Goal: Find contact information: Find contact information

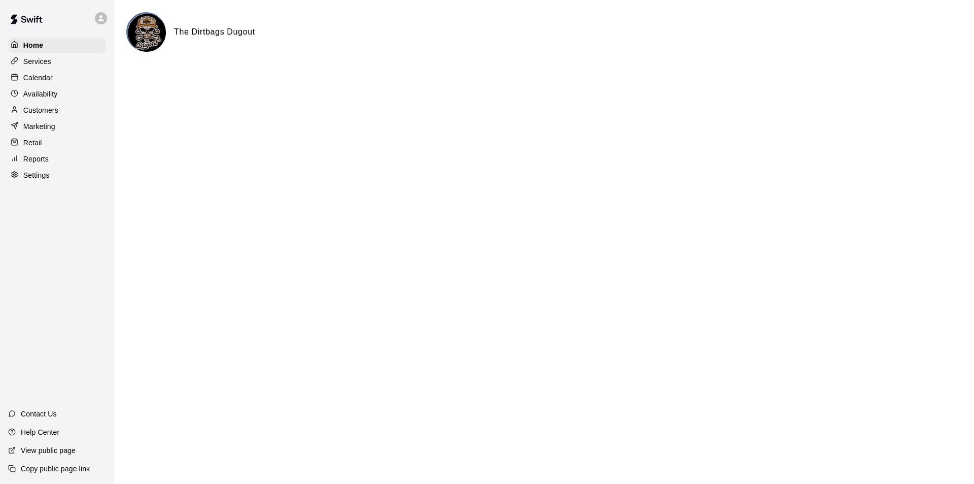
click at [35, 66] on p "Services" at bounding box center [37, 61] width 28 height 10
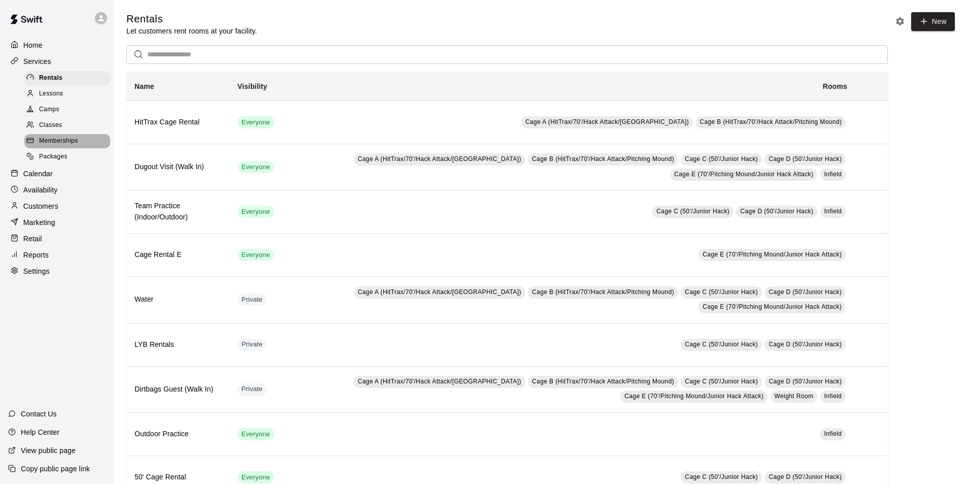
click at [55, 143] on span "Memberships" at bounding box center [58, 141] width 39 height 10
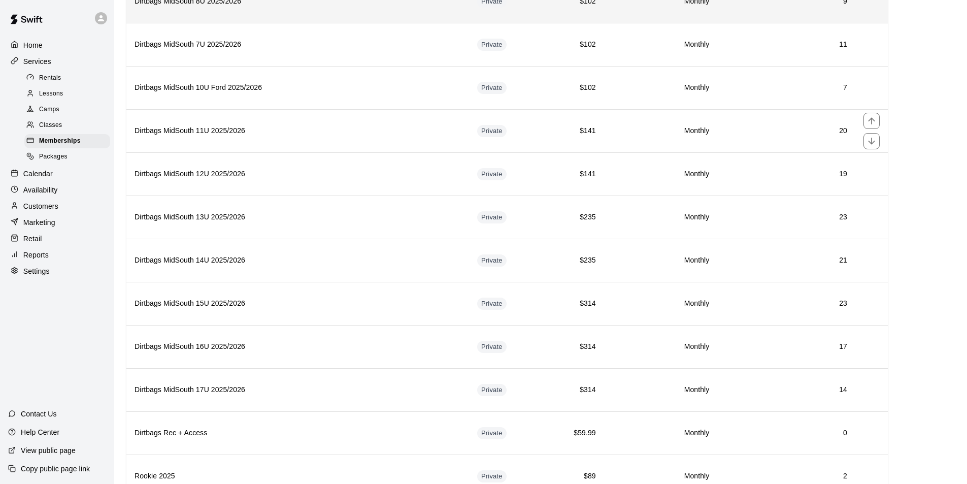
scroll to position [304, 0]
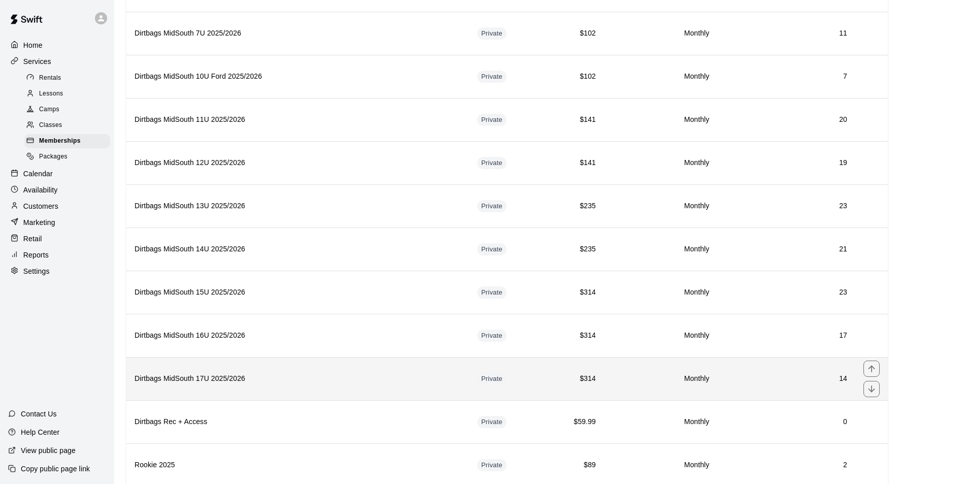
click at [246, 384] on h6 "Dirtbags MidSouth 17U 2025/2026" at bounding box center [297, 378] width 326 height 11
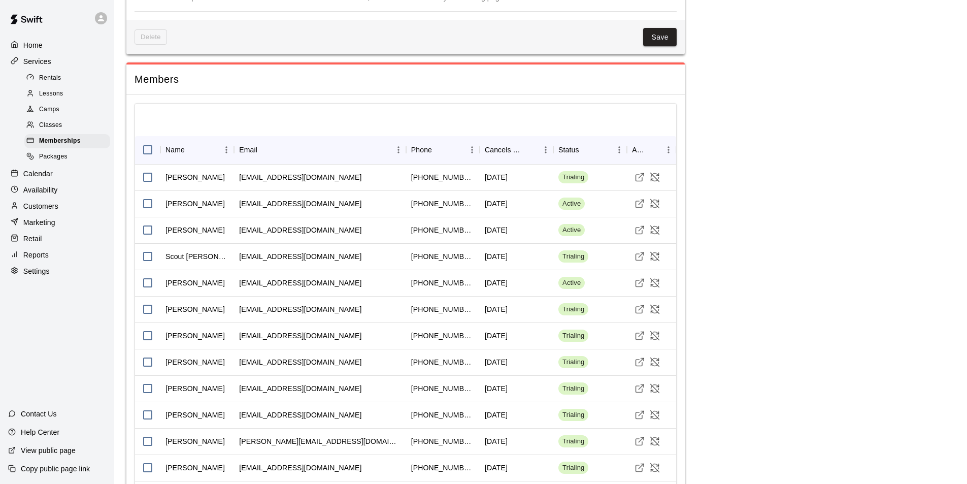
scroll to position [812, 0]
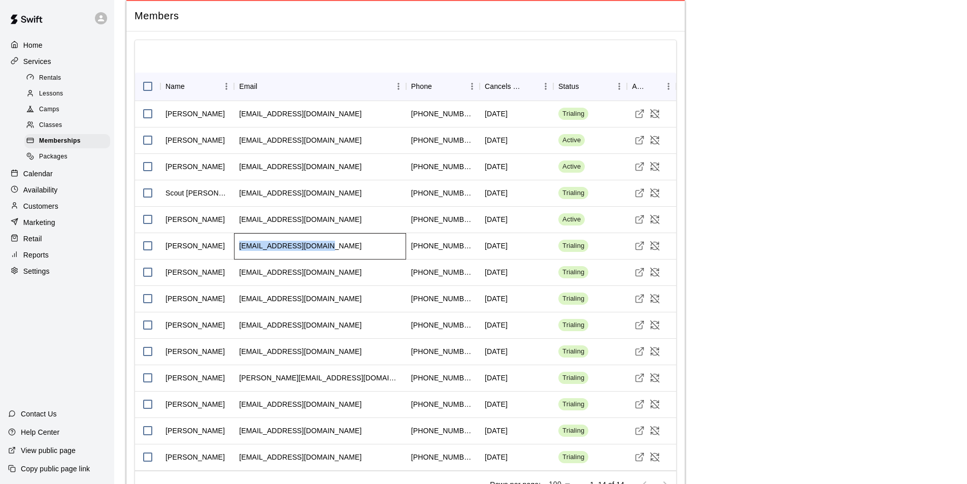
drag, startPoint x: 326, startPoint y: 247, endPoint x: 234, endPoint y: 256, distance: 92.3
click at [234, 256] on div "[EMAIL_ADDRESS][DOMAIN_NAME]" at bounding box center [320, 246] width 172 height 26
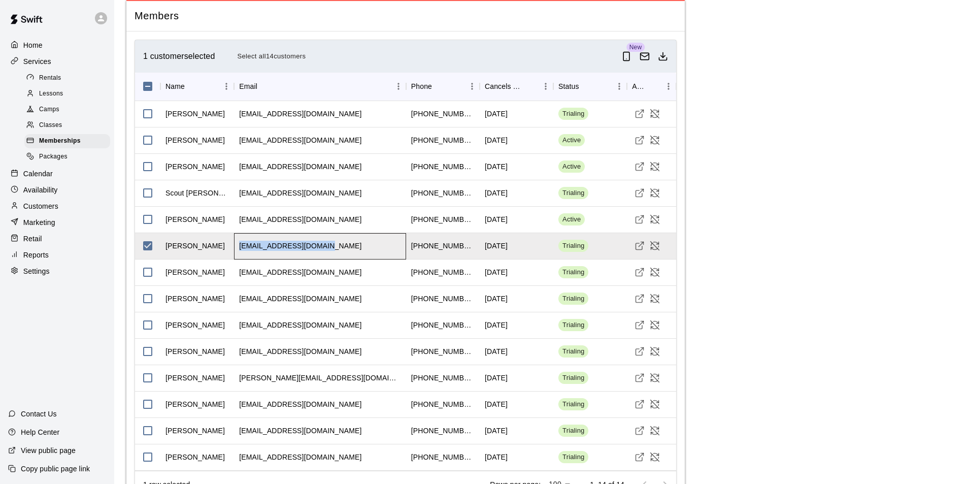
copy div "[EMAIL_ADDRESS][DOMAIN_NAME]"
click at [314, 288] on div "[EMAIL_ADDRESS][DOMAIN_NAME]" at bounding box center [320, 299] width 172 height 26
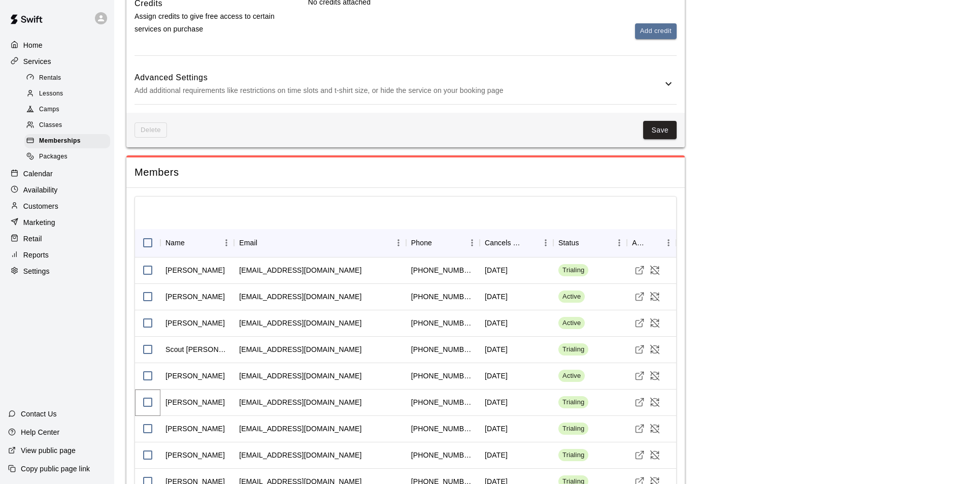
scroll to position [605, 0]
